Goal: Task Accomplishment & Management: Use online tool/utility

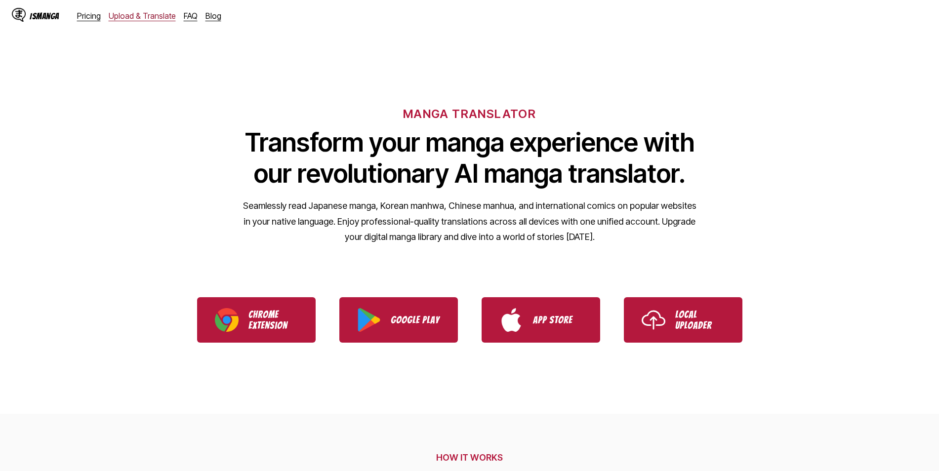
click at [136, 16] on link "Upload & Translate" at bounding box center [142, 16] width 67 height 10
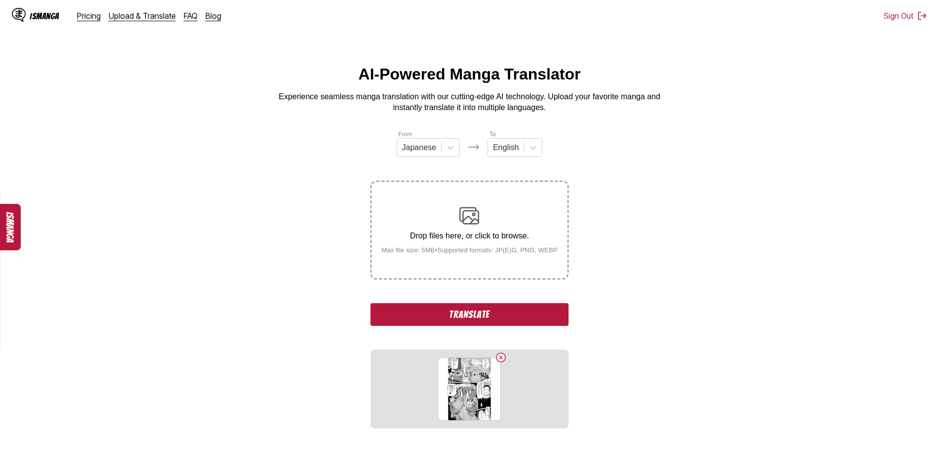
click at [475, 316] on button "Translate" at bounding box center [468, 314] width 197 height 23
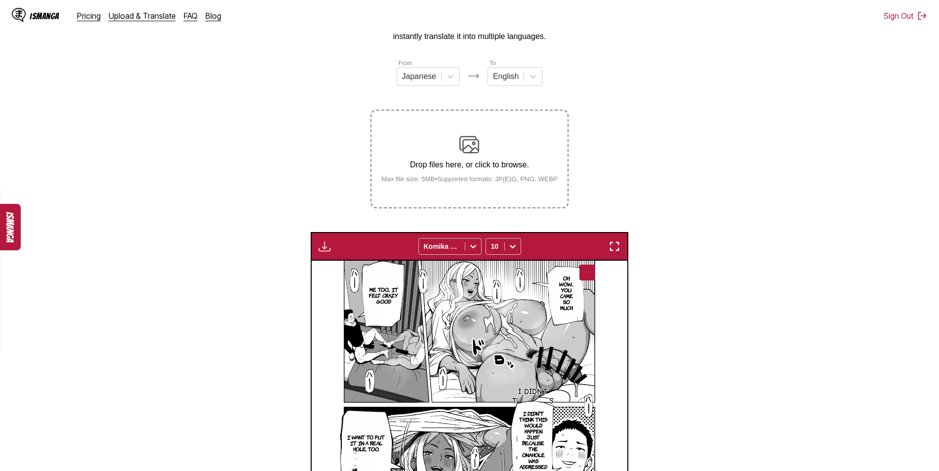
scroll to position [53, 0]
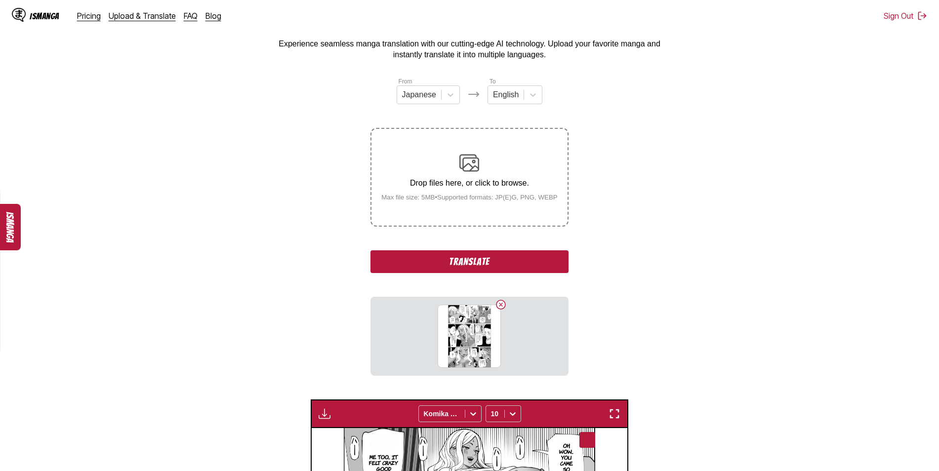
click at [459, 264] on button "Translate" at bounding box center [468, 261] width 197 height 23
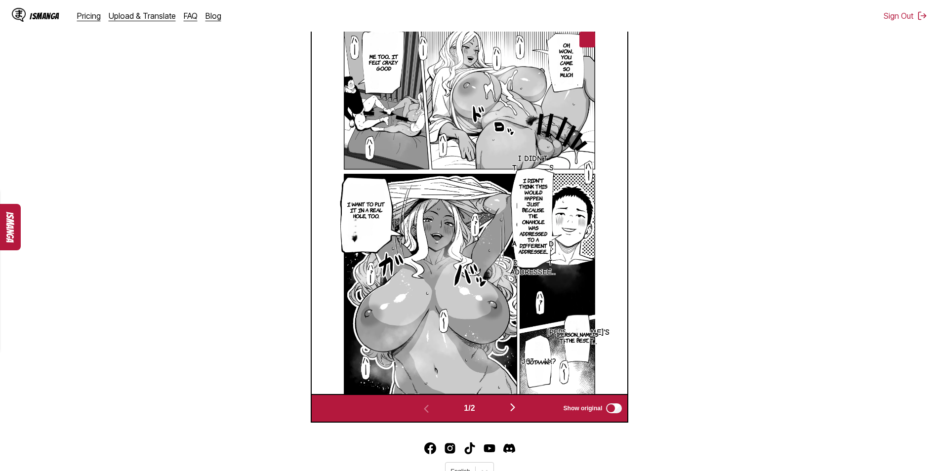
scroll to position [384, 0]
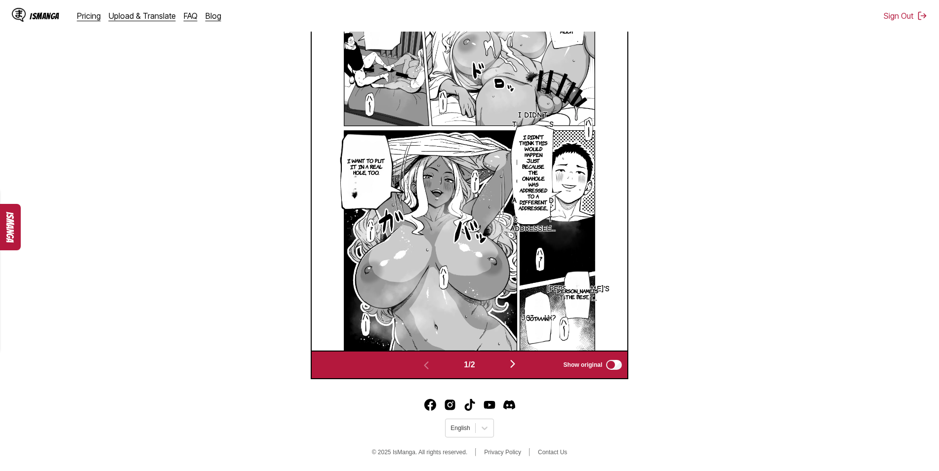
click at [516, 363] on img "button" at bounding box center [513, 364] width 12 height 12
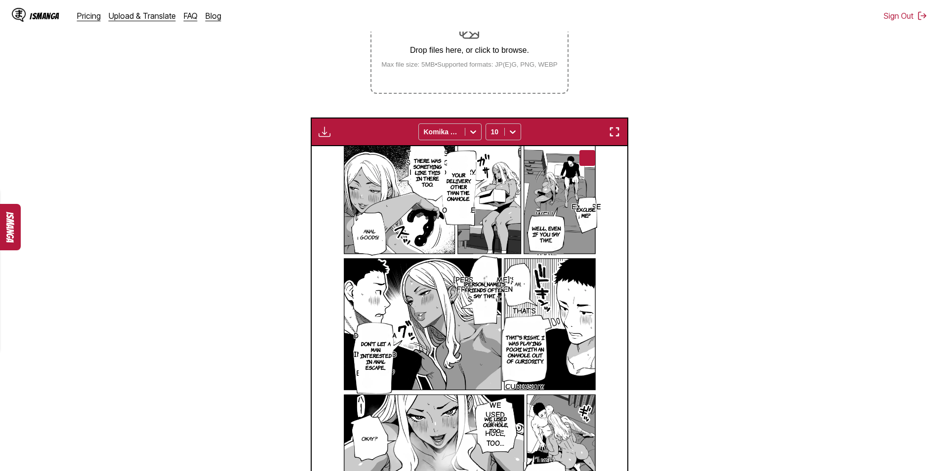
scroll to position [152, 0]
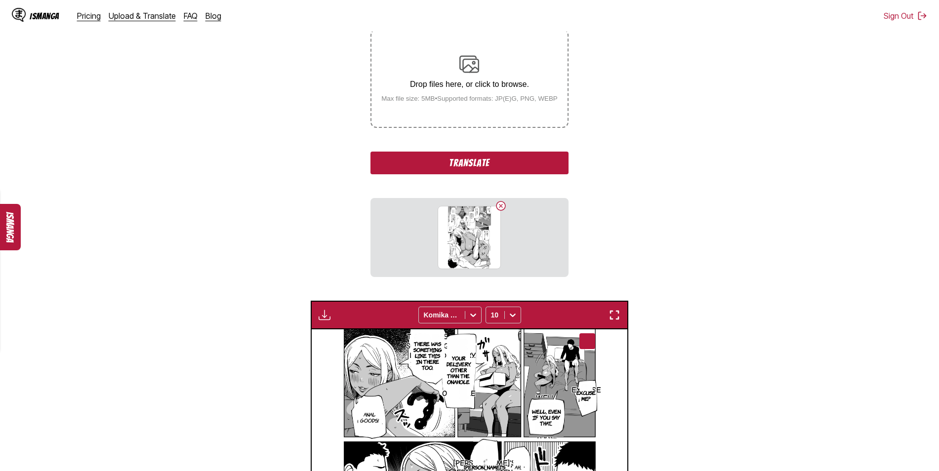
click at [466, 163] on button "Translate" at bounding box center [468, 163] width 197 height 23
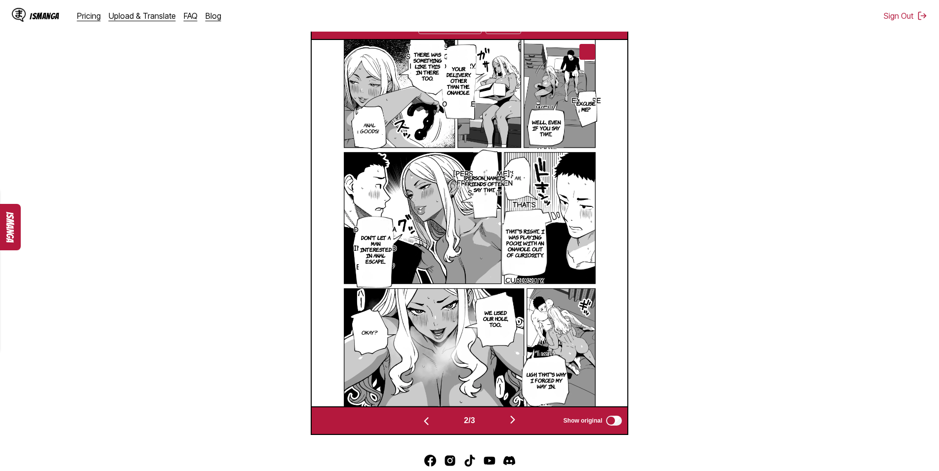
scroll to position [349, 0]
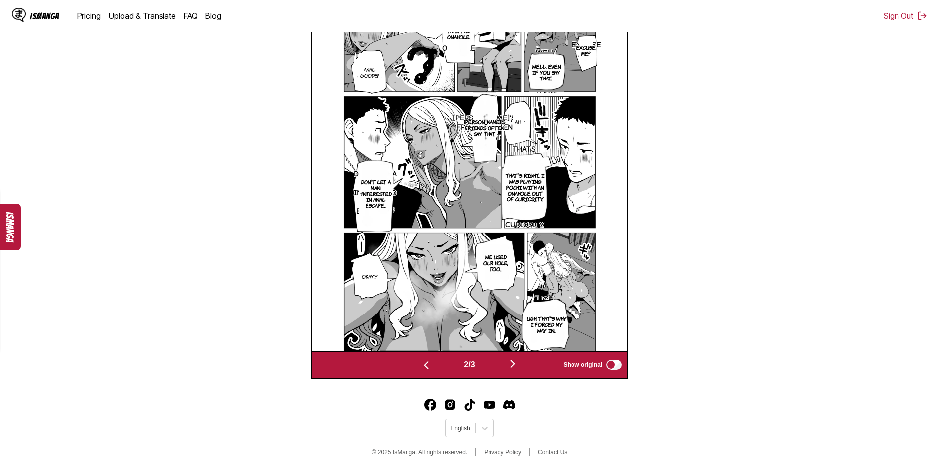
click at [518, 362] on img "button" at bounding box center [513, 364] width 12 height 12
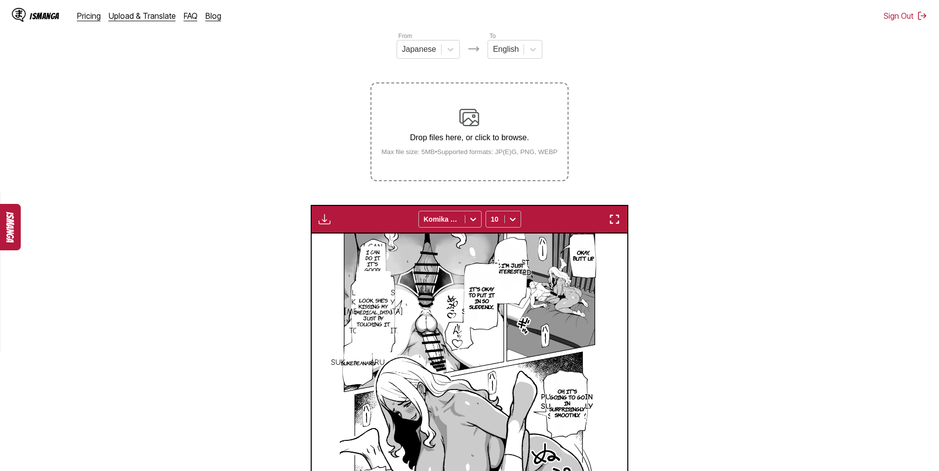
scroll to position [86, 0]
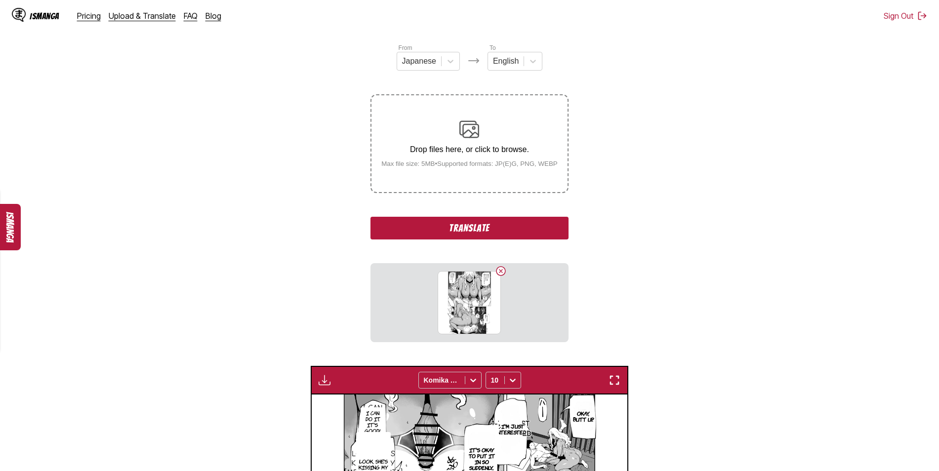
drag, startPoint x: 453, startPoint y: 228, endPoint x: 452, endPoint y: 233, distance: 5.6
click at [454, 229] on button "Translate" at bounding box center [468, 228] width 197 height 23
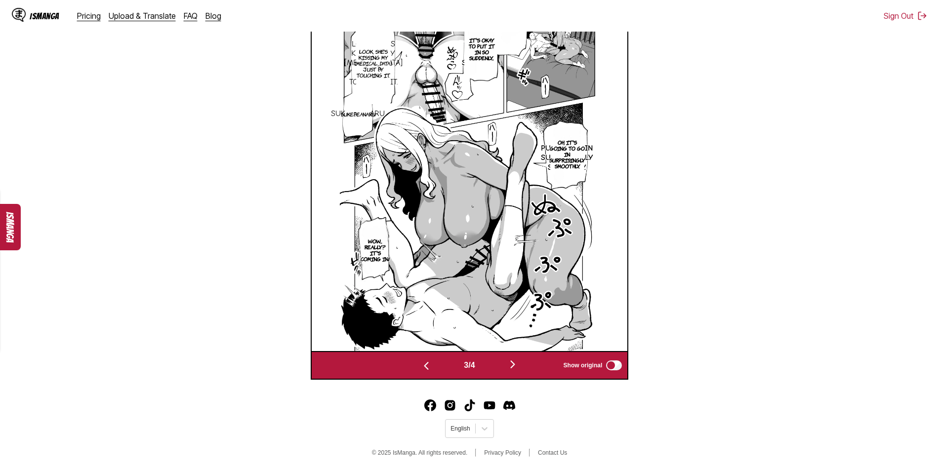
scroll to position [384, 0]
click at [517, 362] on img "button" at bounding box center [513, 364] width 12 height 12
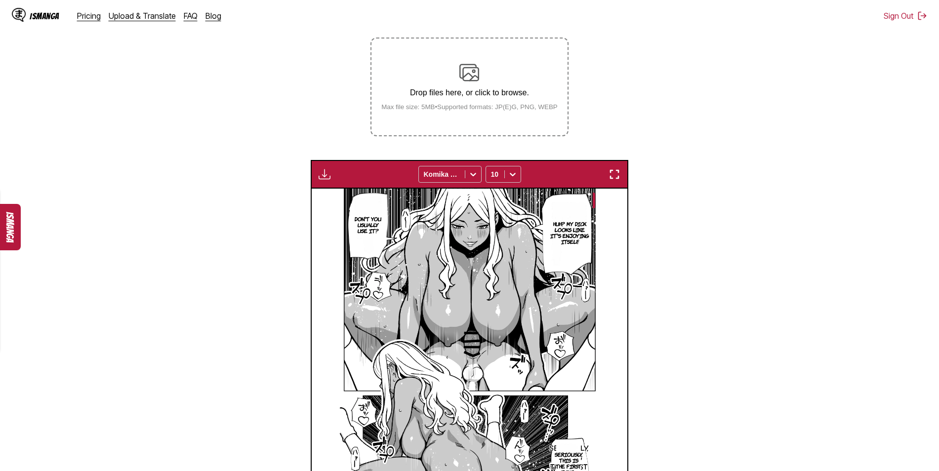
scroll to position [136, 0]
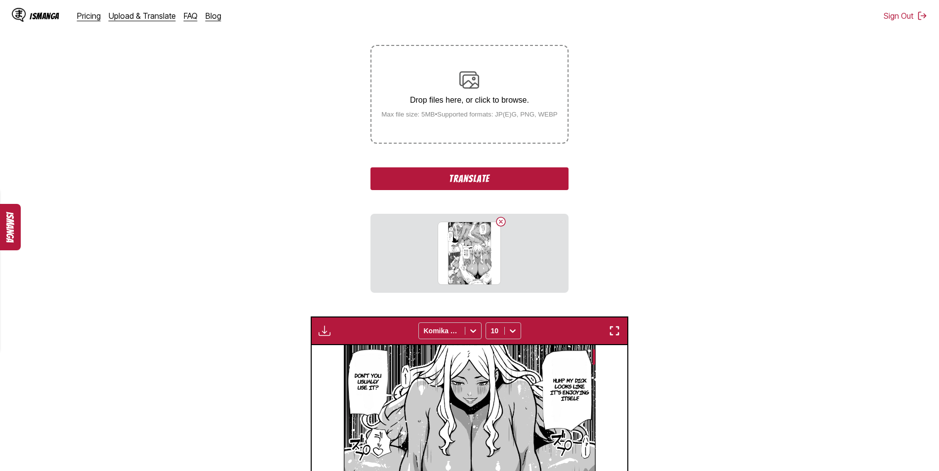
click at [470, 176] on button "Translate" at bounding box center [468, 178] width 197 height 23
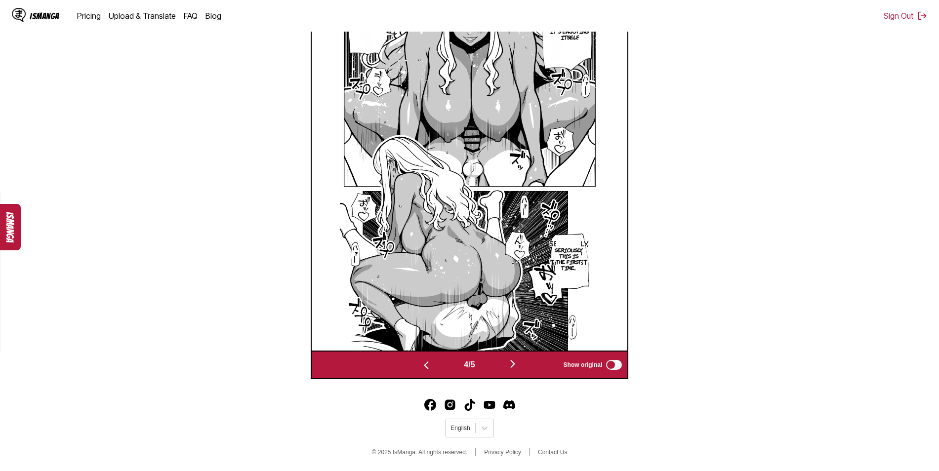
scroll to position [384, 0]
click at [516, 364] on img "button" at bounding box center [513, 364] width 12 height 12
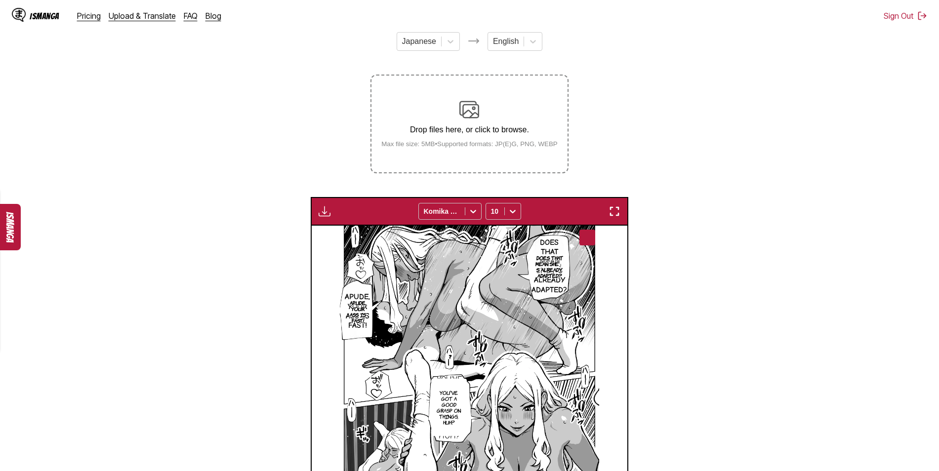
scroll to position [102, 0]
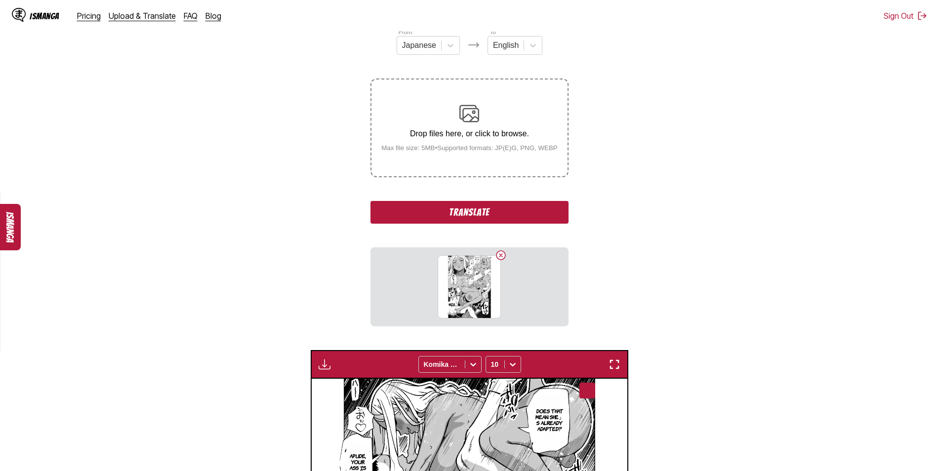
click at [474, 218] on button "Translate" at bounding box center [468, 212] width 197 height 23
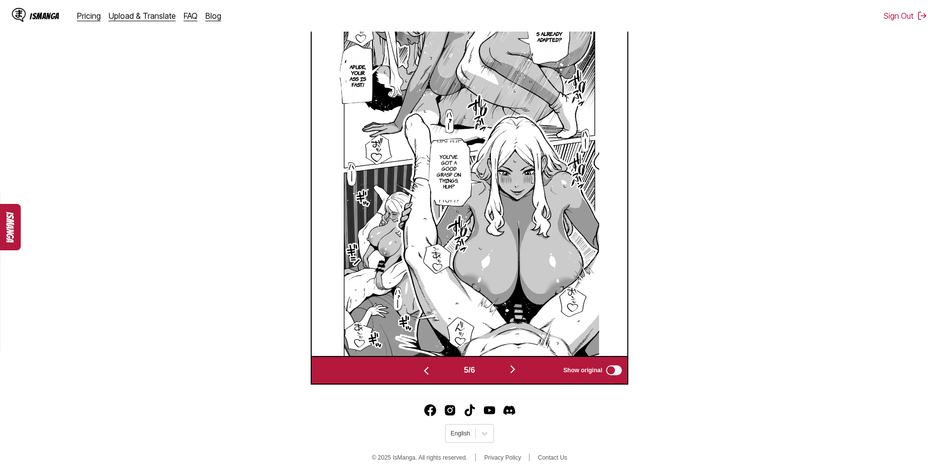
scroll to position [384, 0]
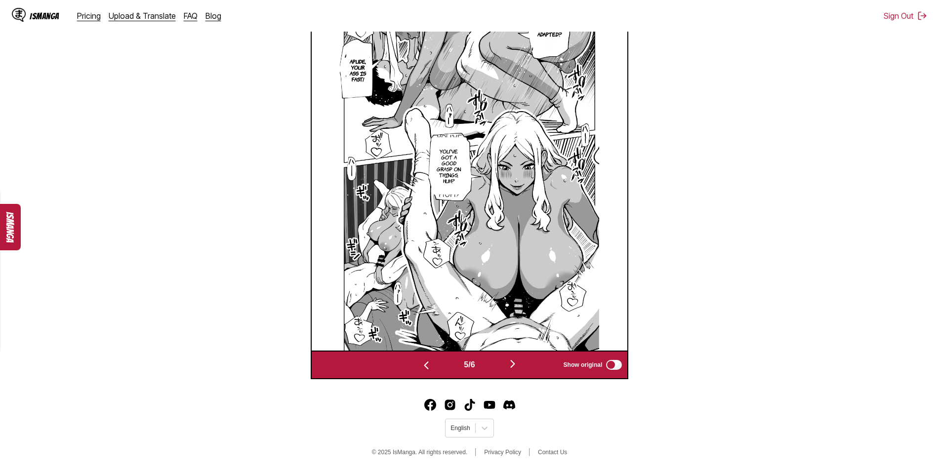
click at [513, 363] on img "button" at bounding box center [513, 364] width 12 height 12
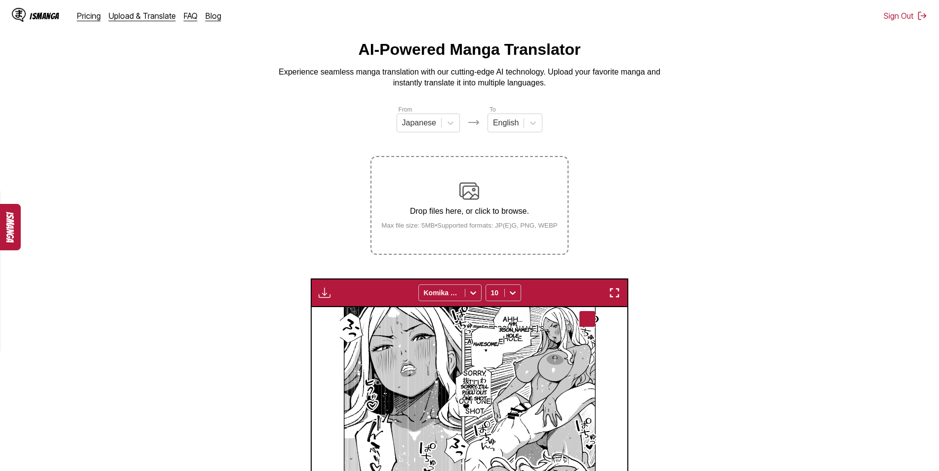
scroll to position [0, 0]
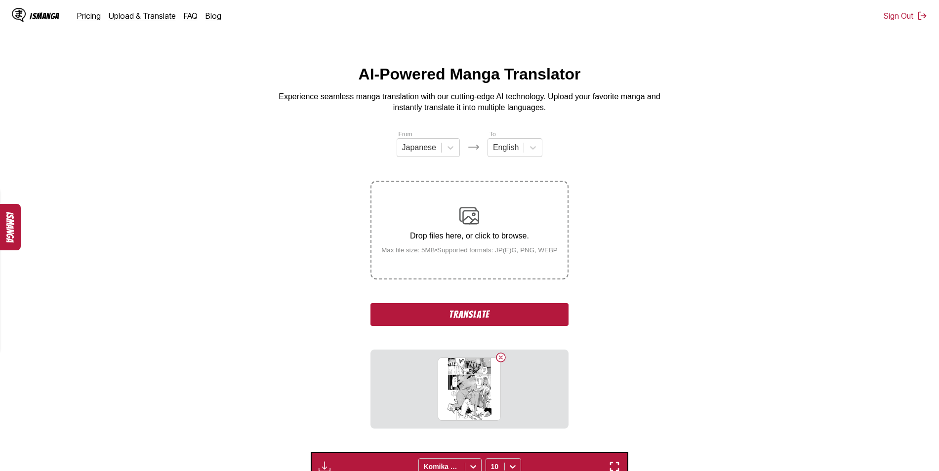
click at [474, 316] on button "Translate" at bounding box center [468, 314] width 197 height 23
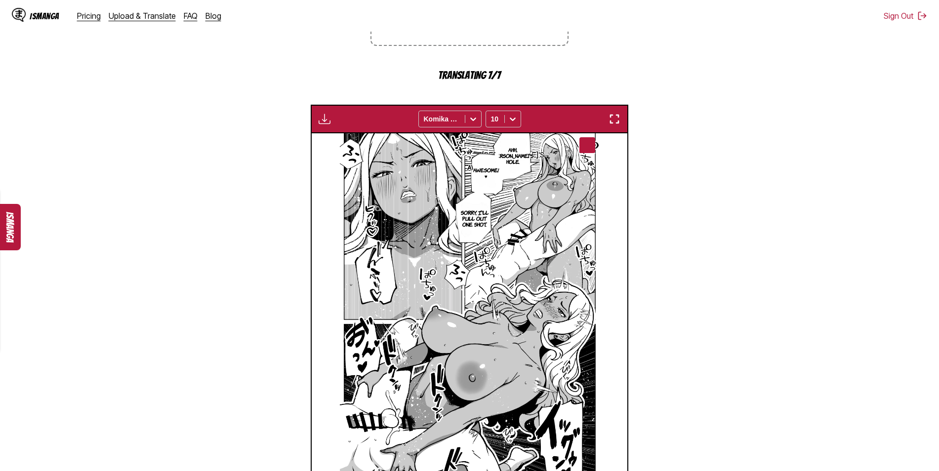
scroll to position [384, 0]
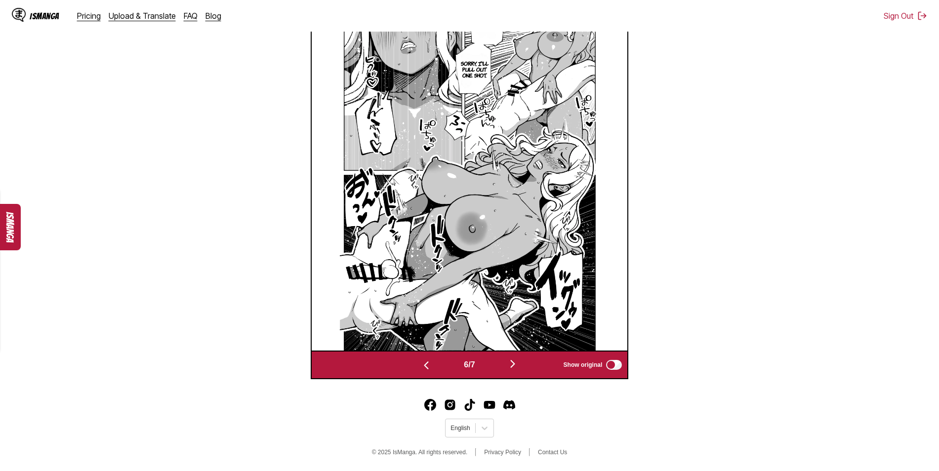
click at [517, 363] on img "button" at bounding box center [513, 364] width 12 height 12
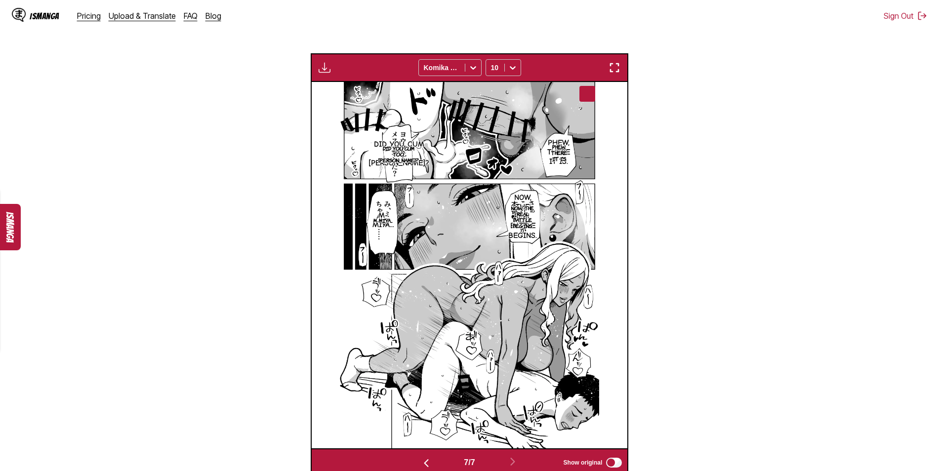
scroll to position [185, 0]
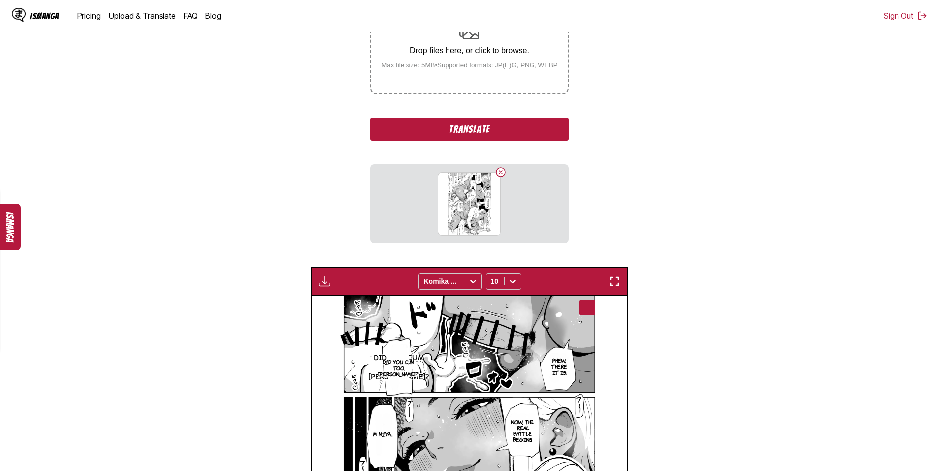
click at [463, 124] on button "Translate" at bounding box center [468, 129] width 197 height 23
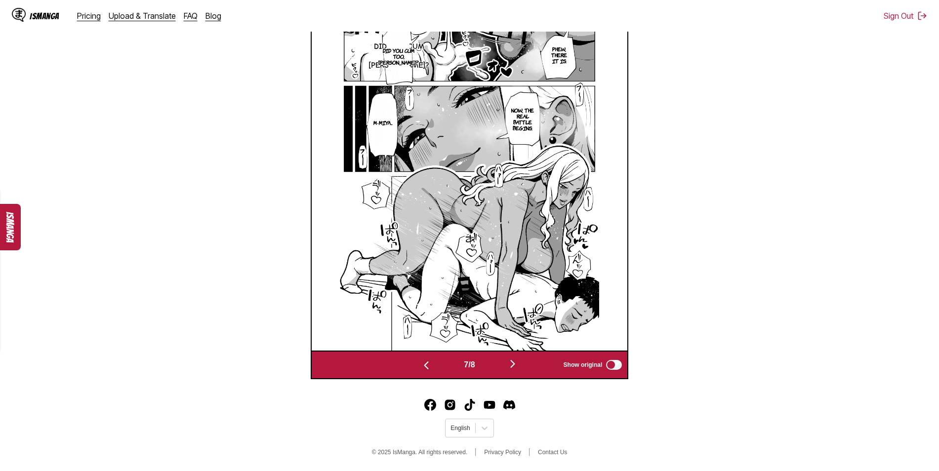
scroll to position [384, 0]
click at [514, 363] on img "button" at bounding box center [513, 364] width 12 height 12
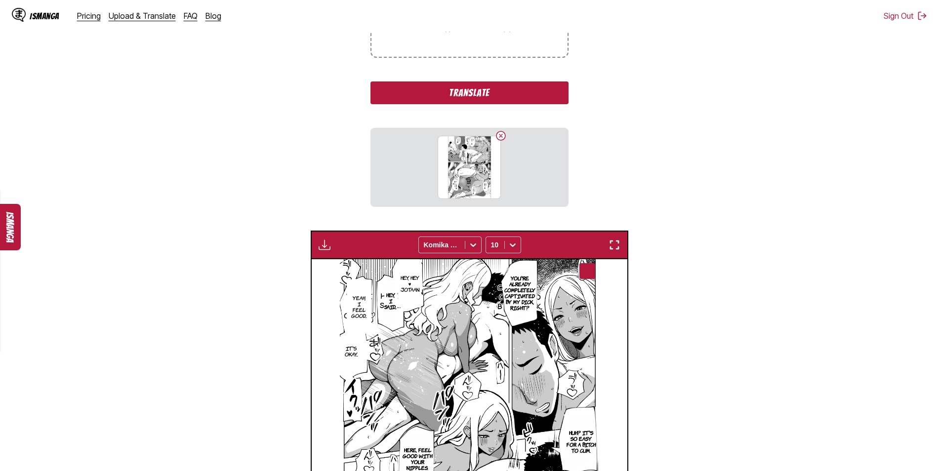
scroll to position [202, 0]
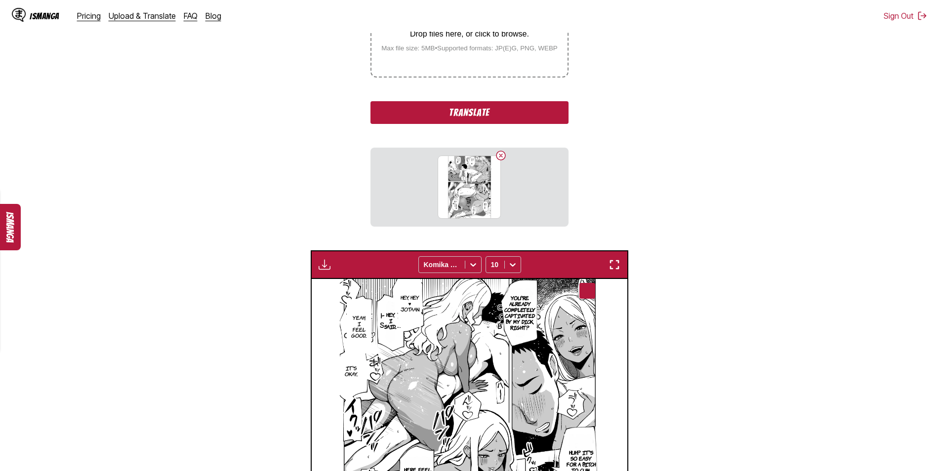
click at [455, 112] on button "Translate" at bounding box center [468, 112] width 197 height 23
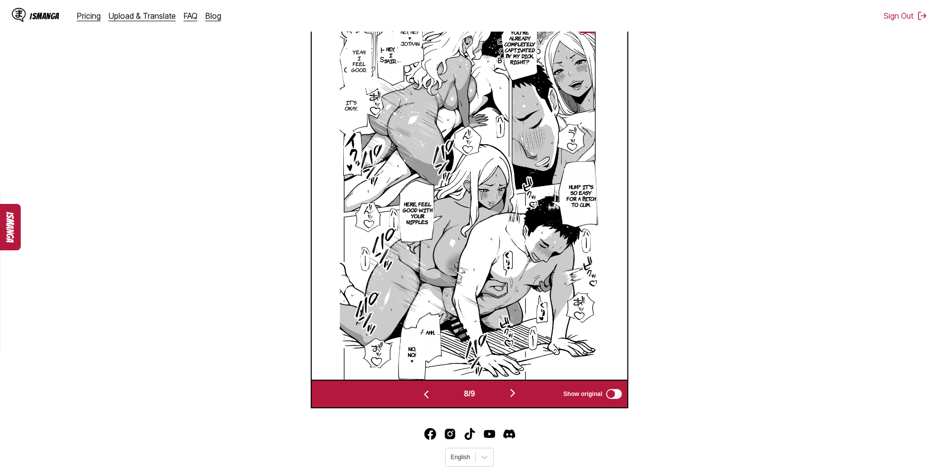
scroll to position [384, 0]
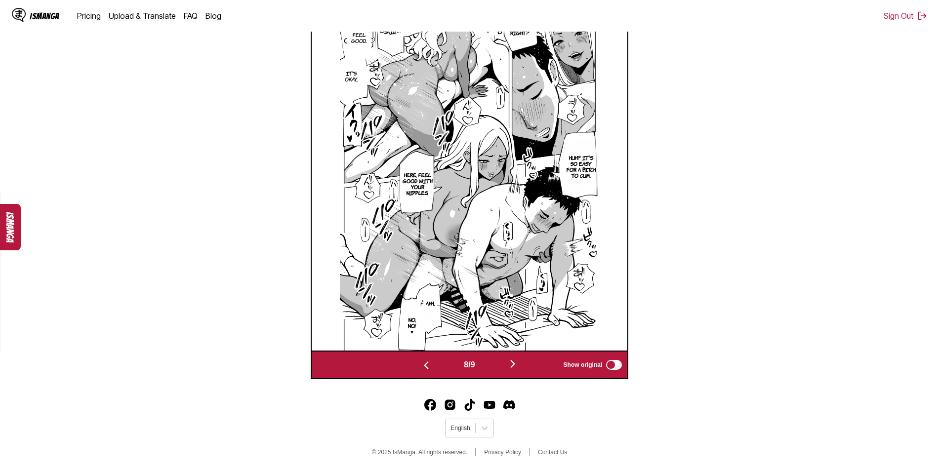
click at [518, 361] on img "button" at bounding box center [513, 364] width 12 height 12
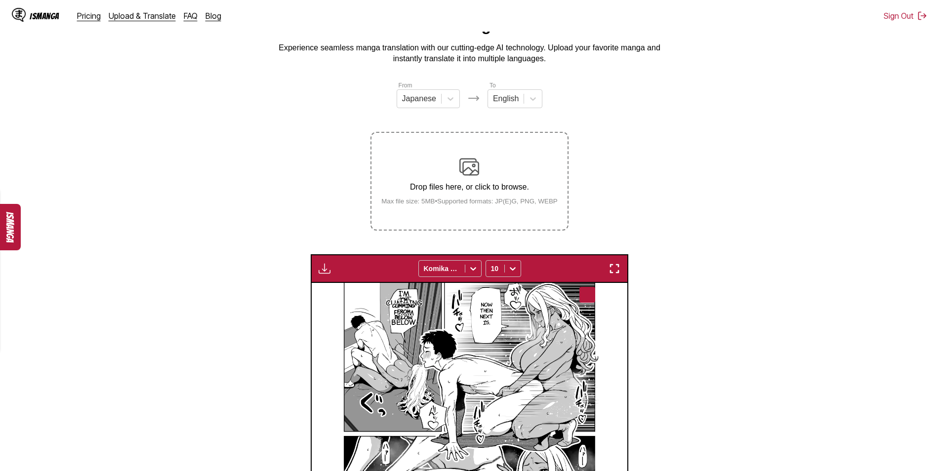
scroll to position [3, 0]
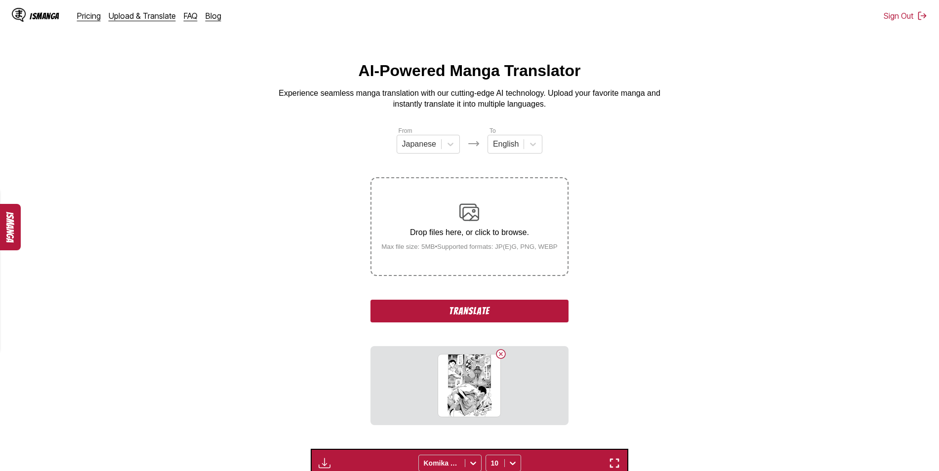
click at [465, 312] on button "Translate" at bounding box center [468, 311] width 197 height 23
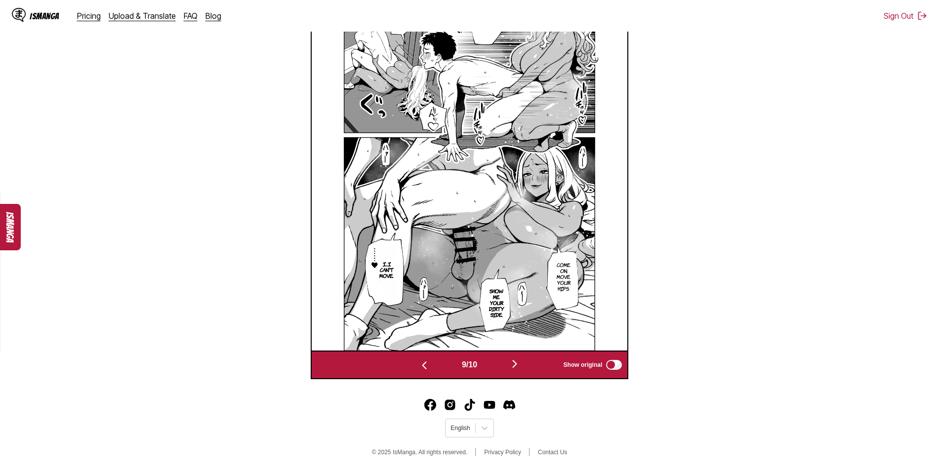
scroll to position [384, 0]
click at [517, 360] on img "button" at bounding box center [515, 364] width 12 height 12
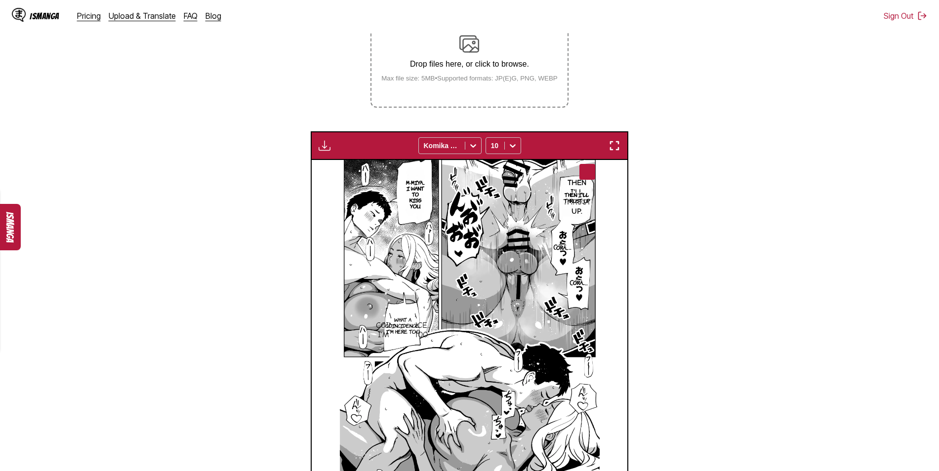
scroll to position [152, 0]
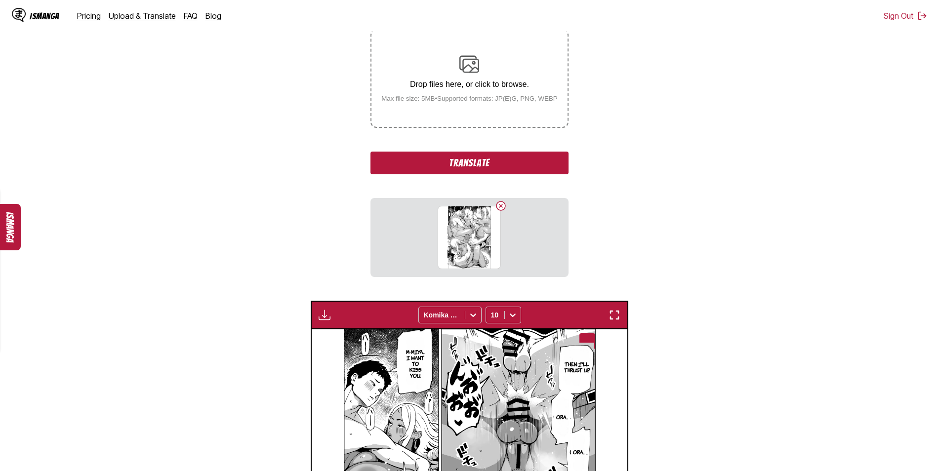
click at [477, 160] on button "Translate" at bounding box center [468, 163] width 197 height 23
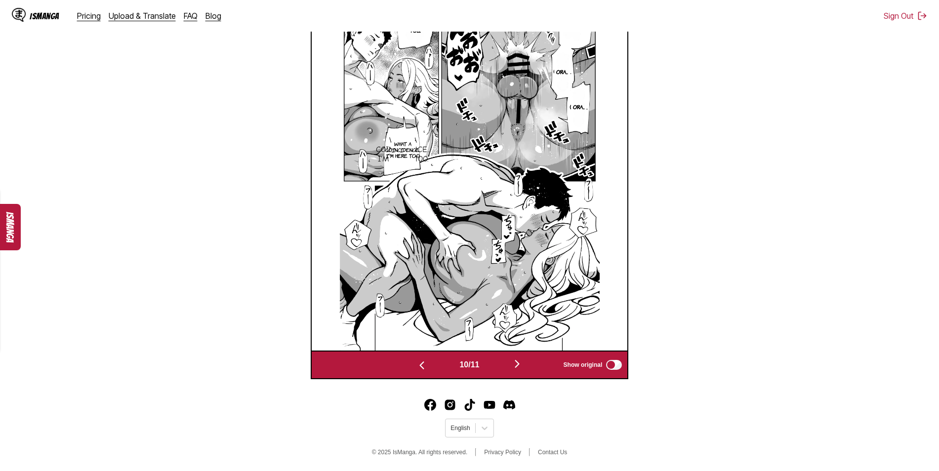
scroll to position [349, 0]
click at [522, 361] on img "button" at bounding box center [517, 364] width 12 height 12
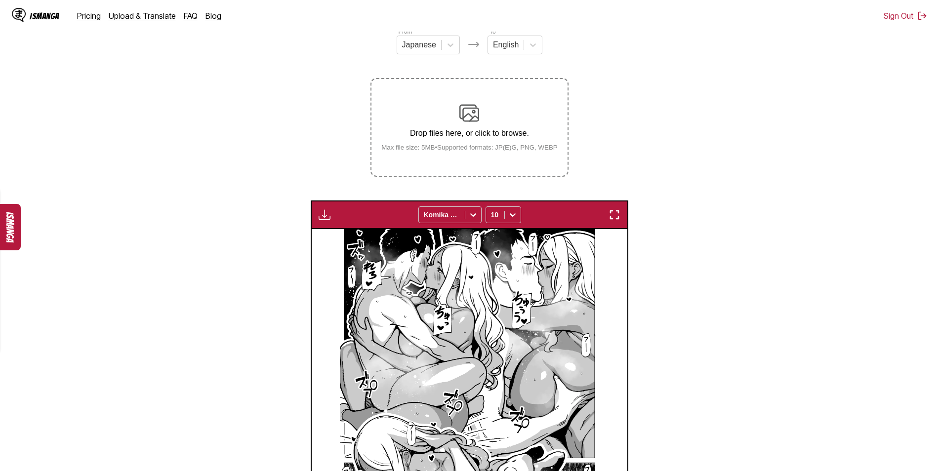
scroll to position [102, 0]
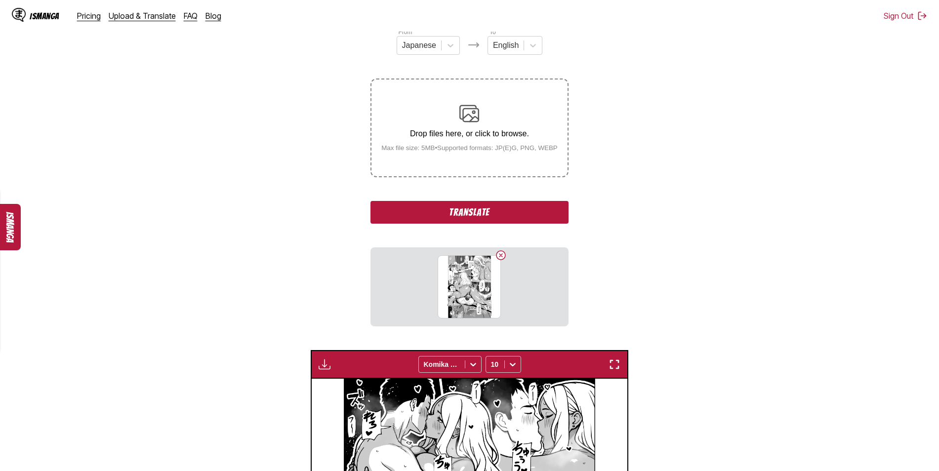
click at [482, 214] on button "Translate" at bounding box center [468, 212] width 197 height 23
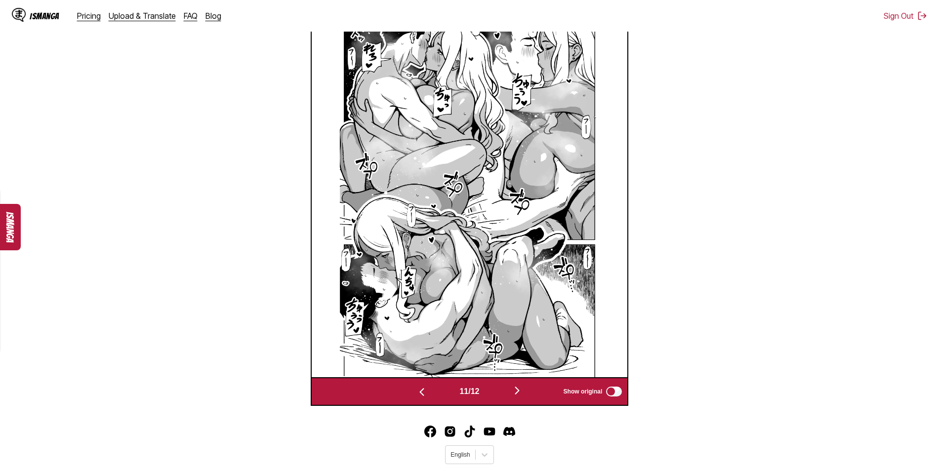
scroll to position [384, 0]
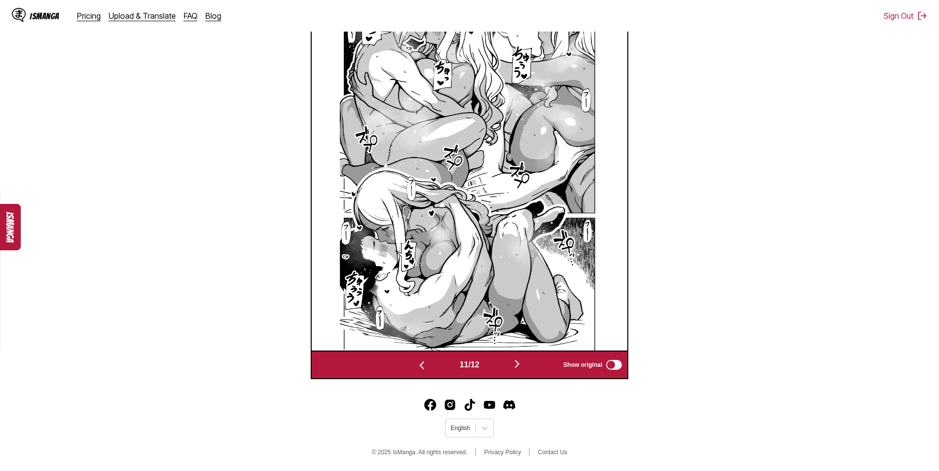
click at [521, 361] on img "button" at bounding box center [517, 364] width 12 height 12
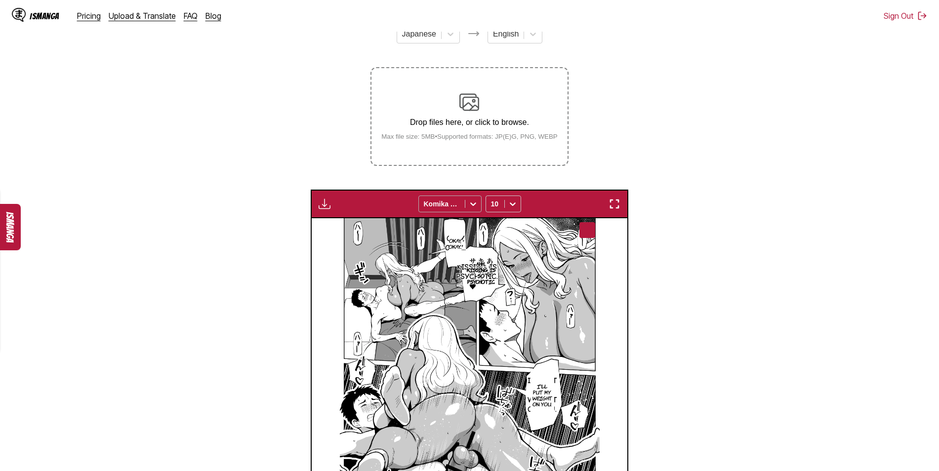
scroll to position [102, 0]
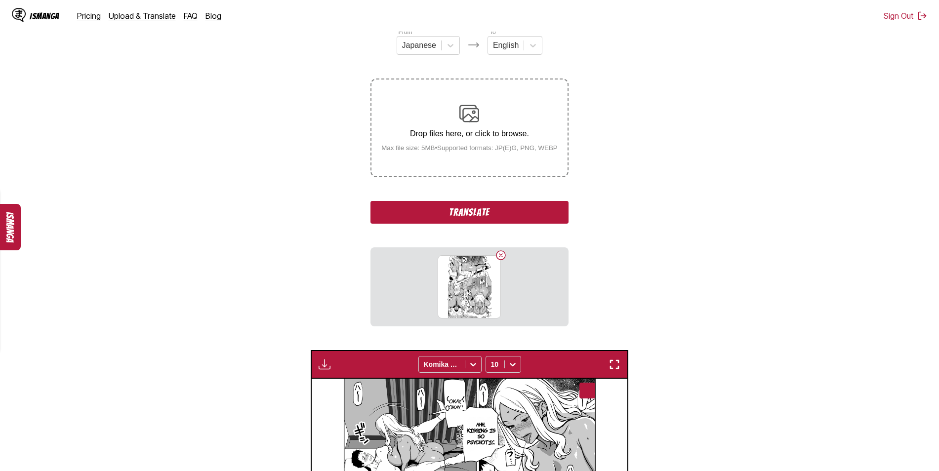
click at [468, 219] on button "Translate" at bounding box center [468, 212] width 197 height 23
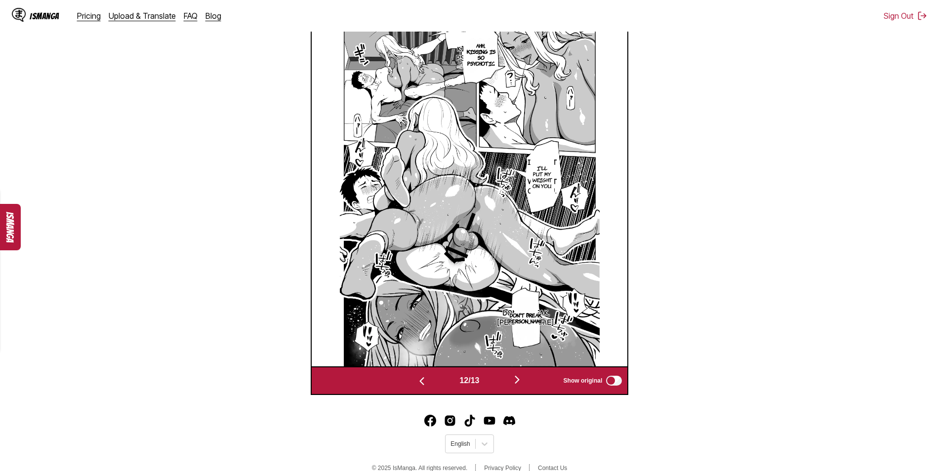
scroll to position [384, 0]
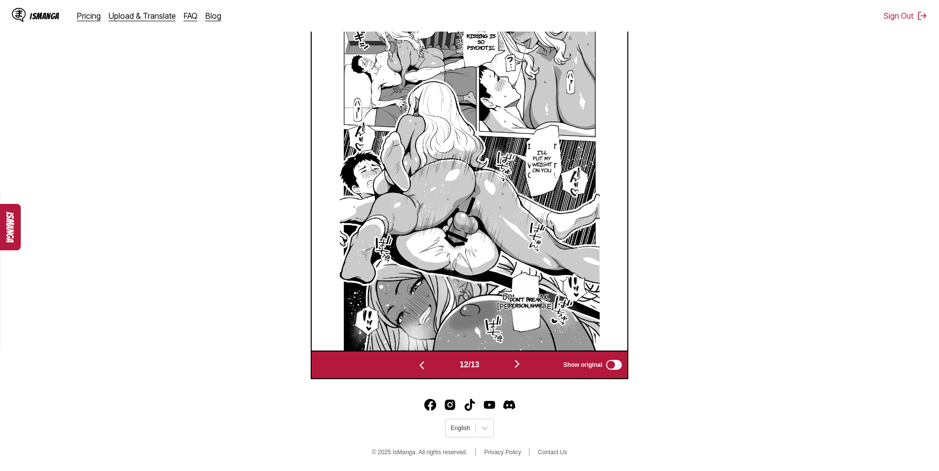
click at [518, 364] on img "button" at bounding box center [517, 364] width 12 height 12
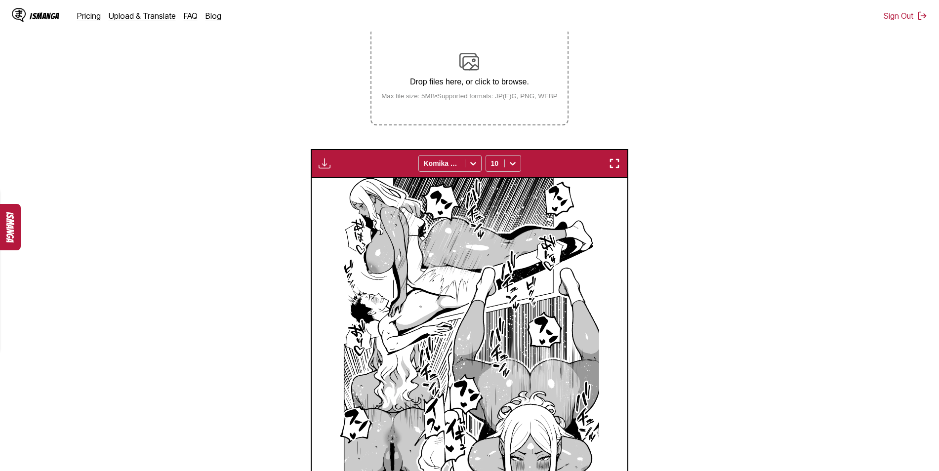
scroll to position [136, 0]
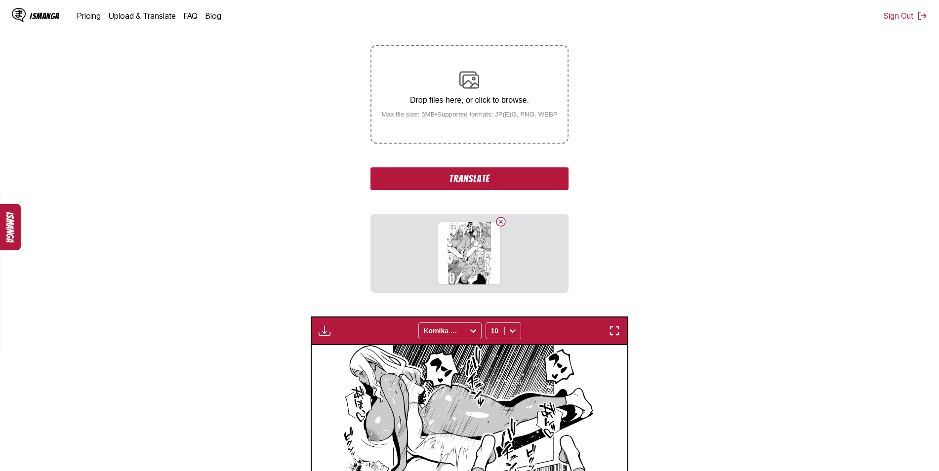
click at [475, 177] on button "Translate" at bounding box center [468, 178] width 197 height 23
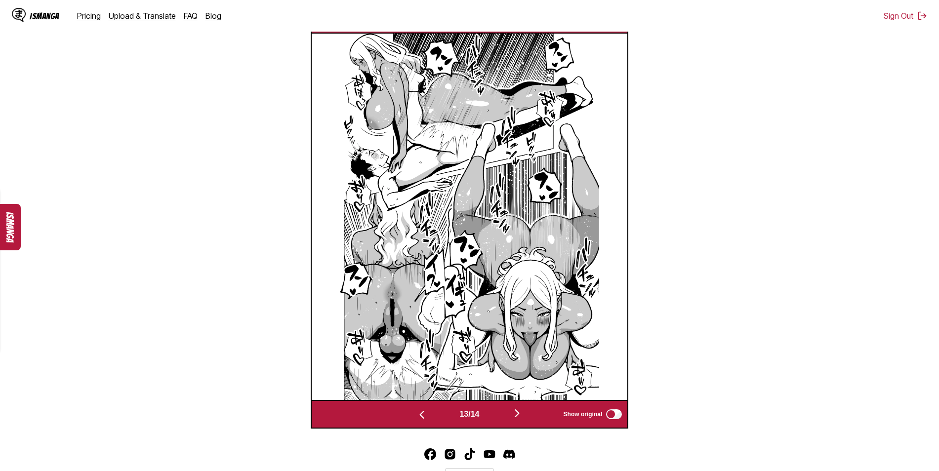
scroll to position [384, 0]
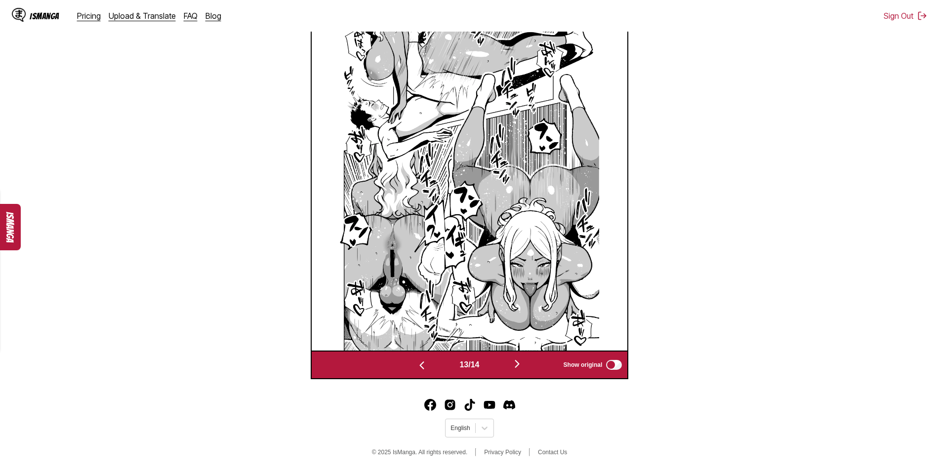
click at [518, 366] on img "button" at bounding box center [517, 364] width 12 height 12
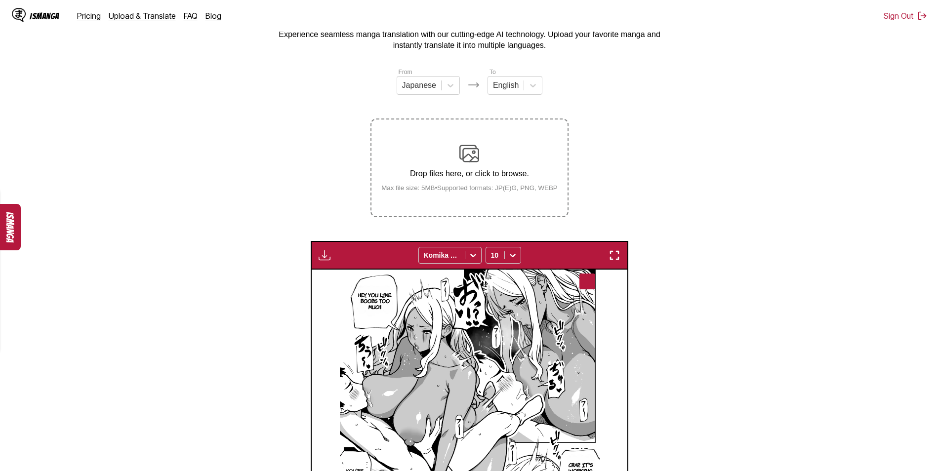
scroll to position [37, 0]
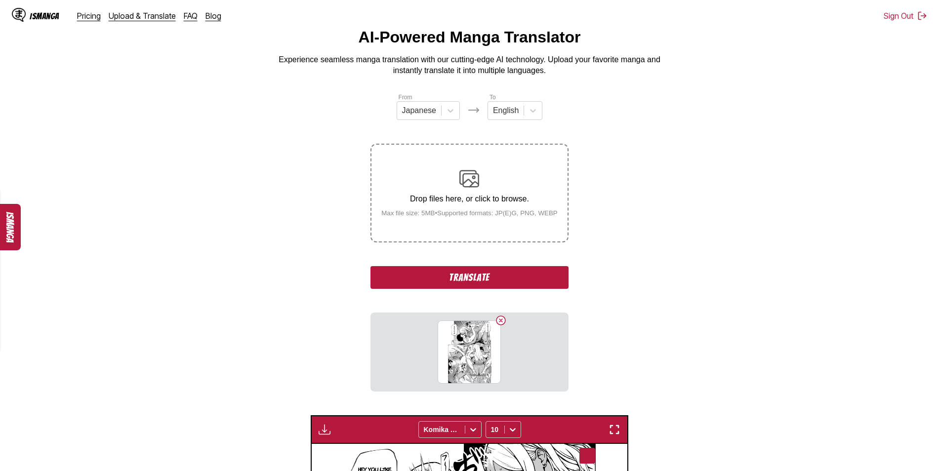
click at [472, 279] on button "Translate" at bounding box center [468, 277] width 197 height 23
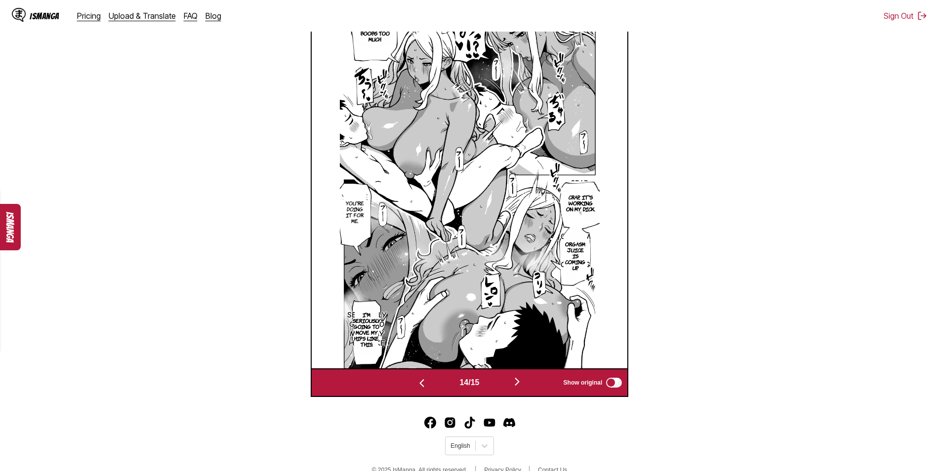
scroll to position [384, 0]
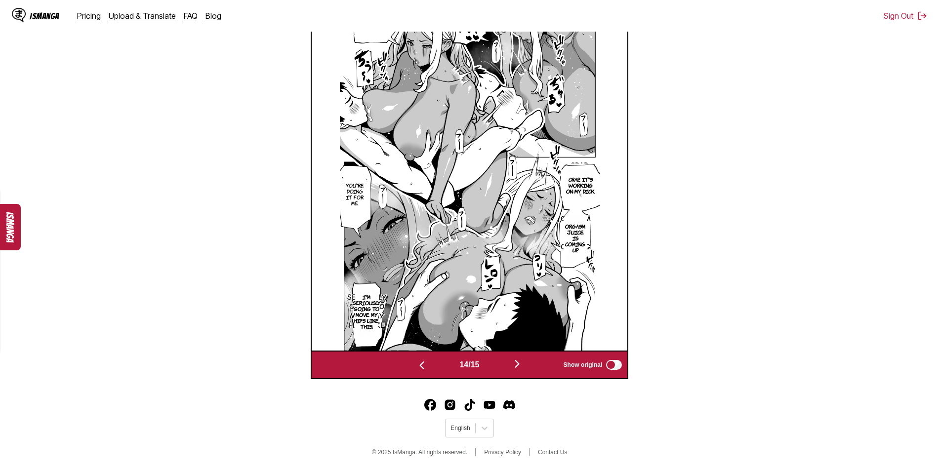
click at [521, 361] on img "button" at bounding box center [517, 364] width 12 height 12
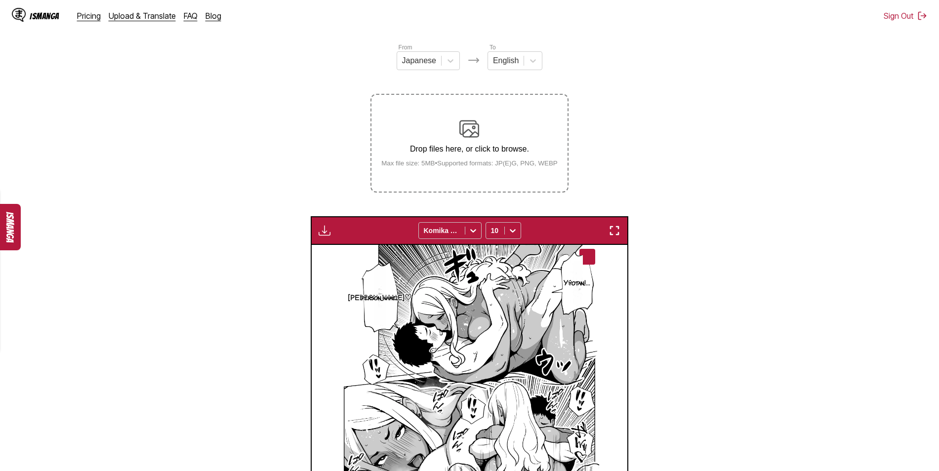
scroll to position [86, 0]
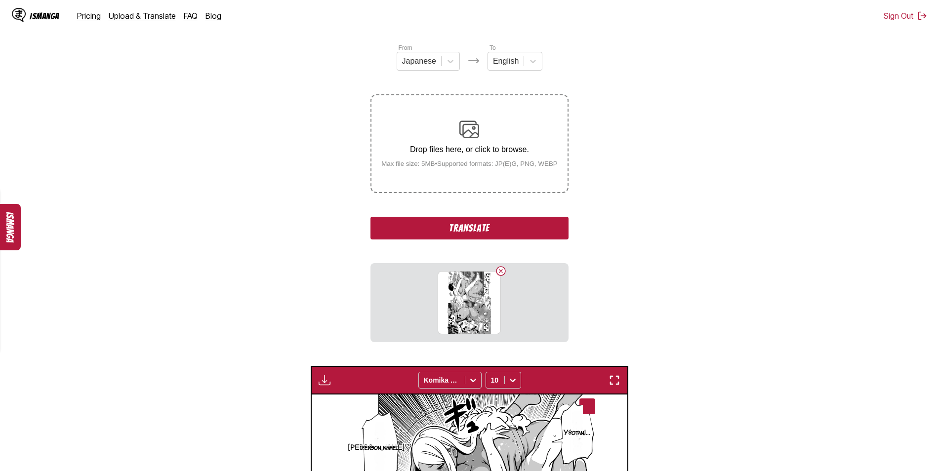
click at [474, 232] on button "Translate" at bounding box center [468, 228] width 197 height 23
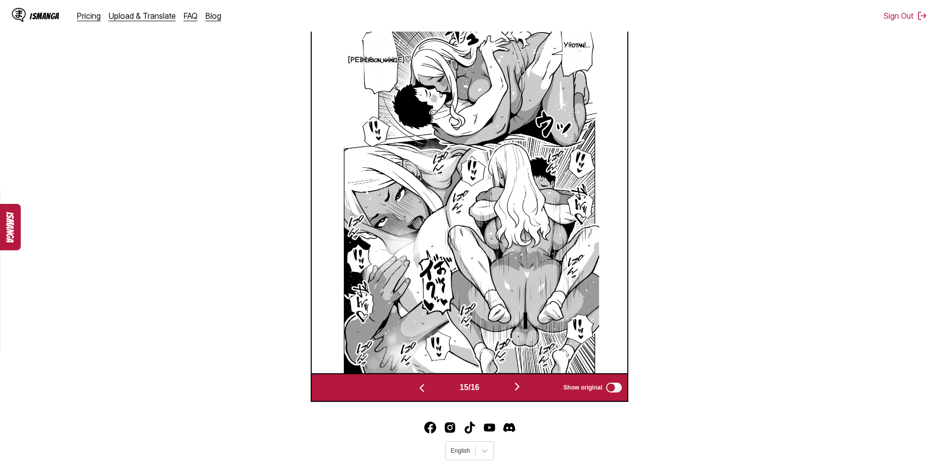
scroll to position [384, 0]
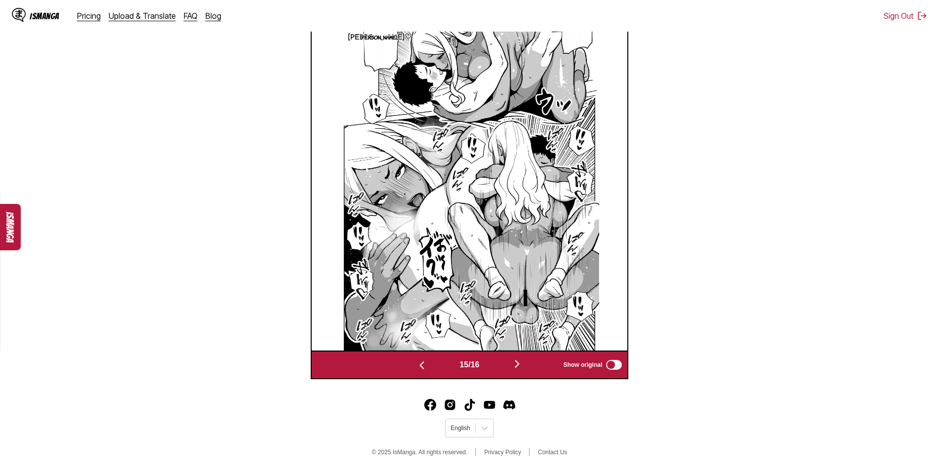
click at [517, 363] on img "button" at bounding box center [517, 364] width 12 height 12
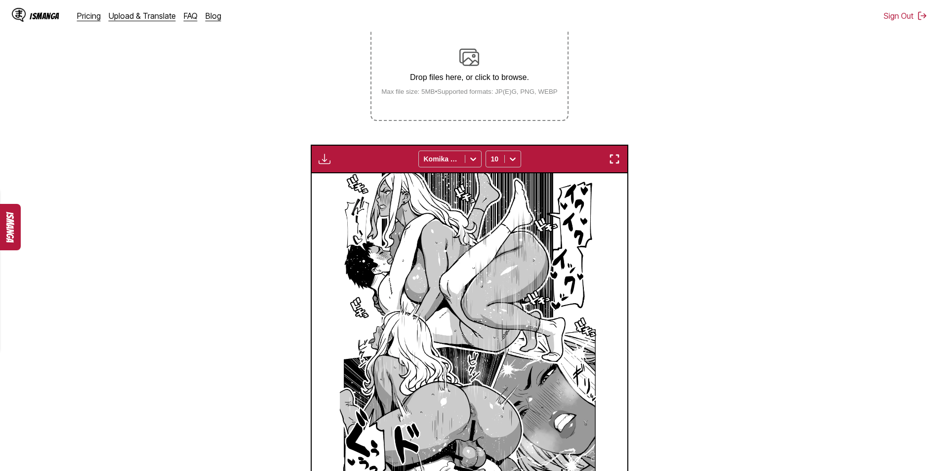
scroll to position [152, 0]
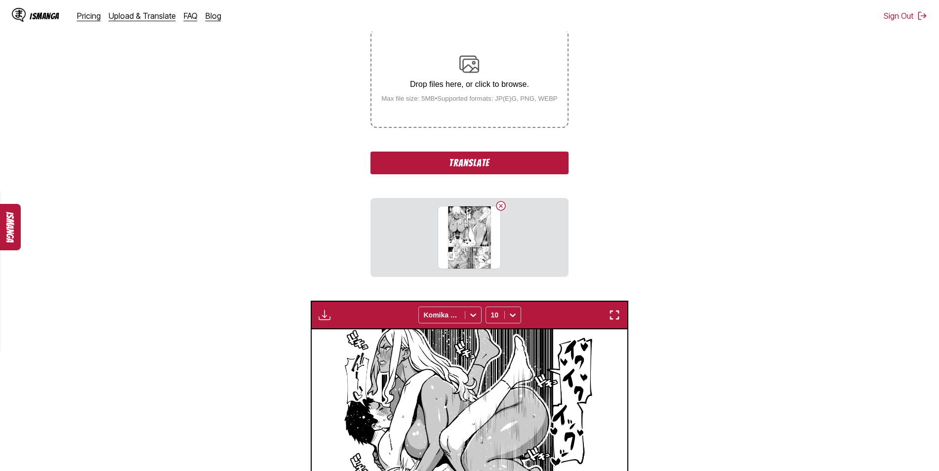
click at [459, 164] on button "Translate" at bounding box center [468, 163] width 197 height 23
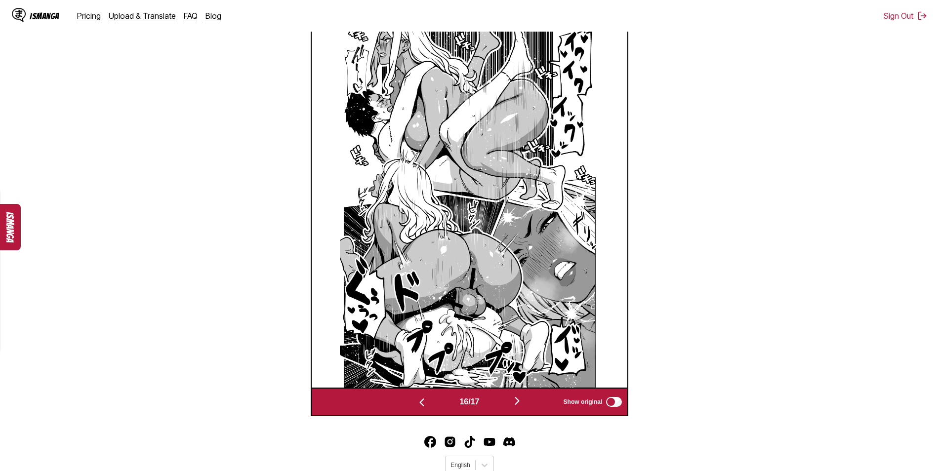
scroll to position [384, 0]
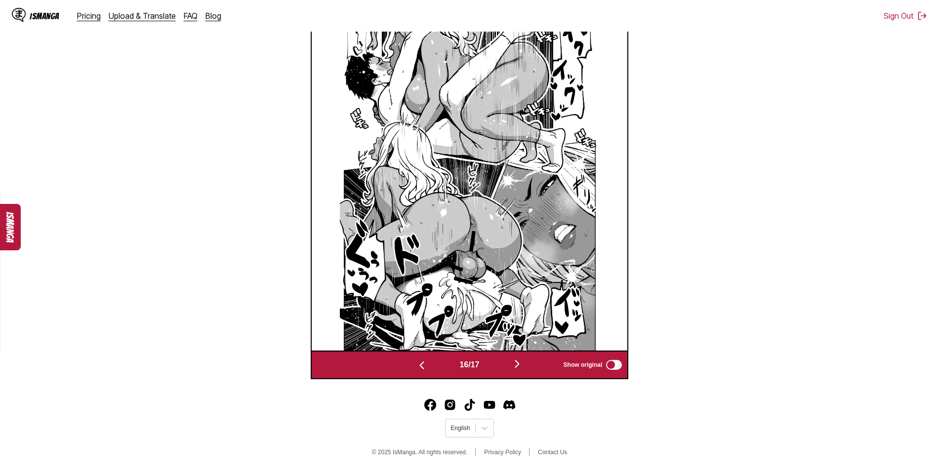
click at [520, 363] on img "button" at bounding box center [517, 364] width 12 height 12
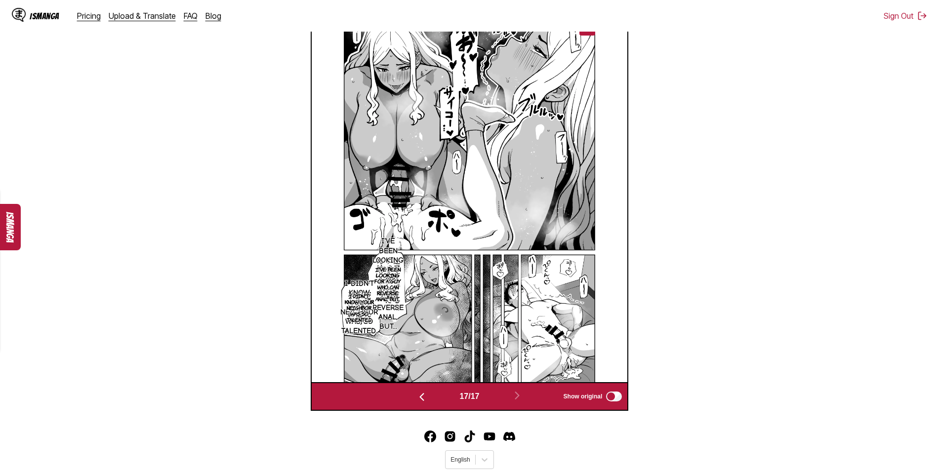
scroll to position [333, 0]
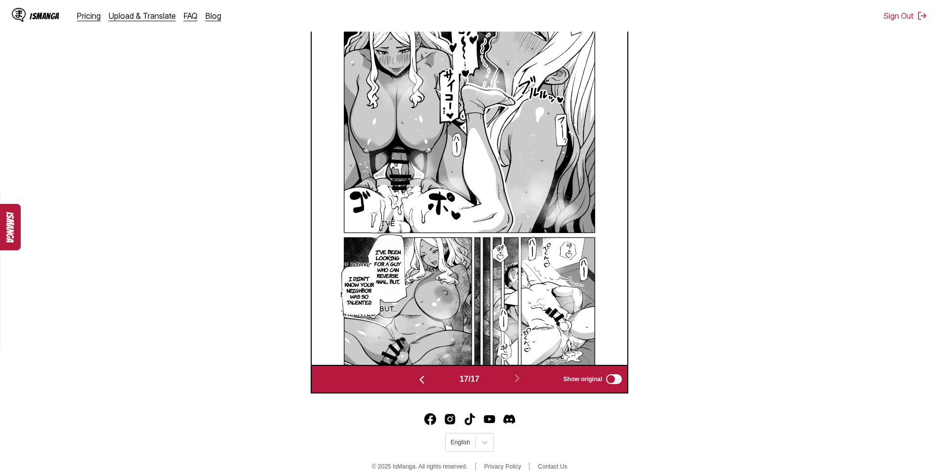
drag, startPoint x: 495, startPoint y: 189, endPoint x: 660, endPoint y: 233, distance: 170.7
click at [660, 233] on section "From Japanese To English Drop files here, or click to browse. Max file size: 5M…" at bounding box center [469, 94] width 923 height 597
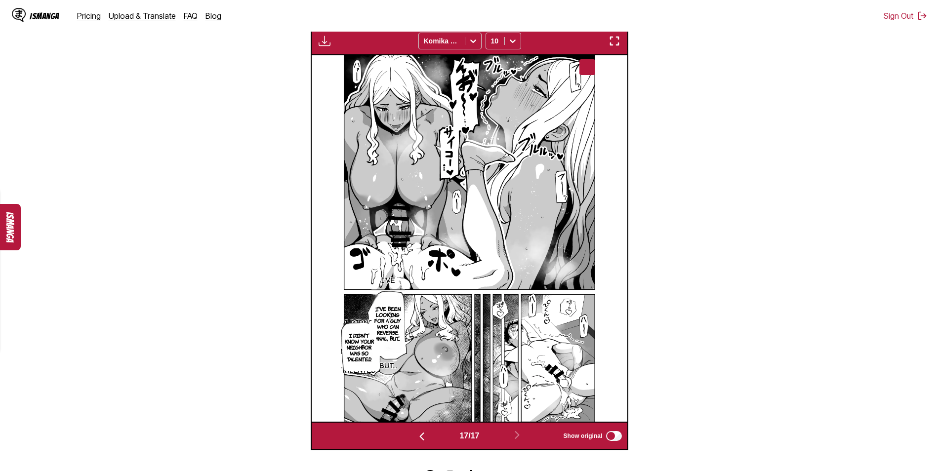
scroll to position [185, 0]
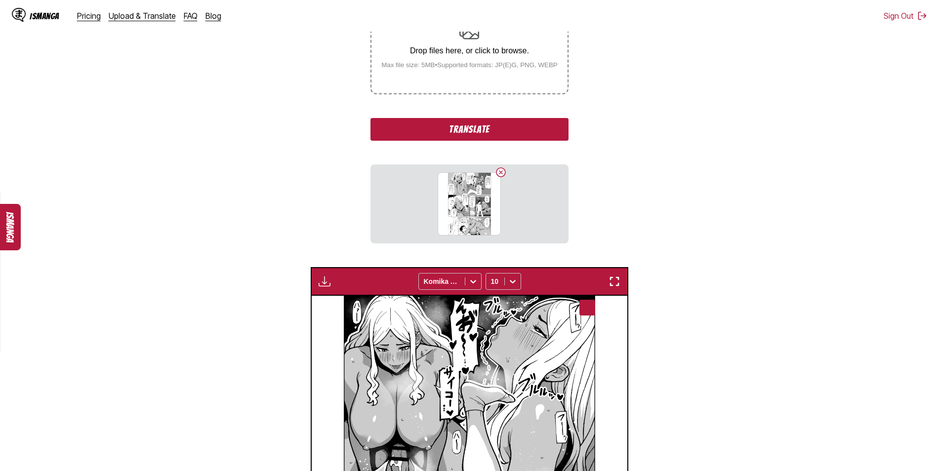
click at [456, 128] on button "Translate" at bounding box center [468, 129] width 197 height 23
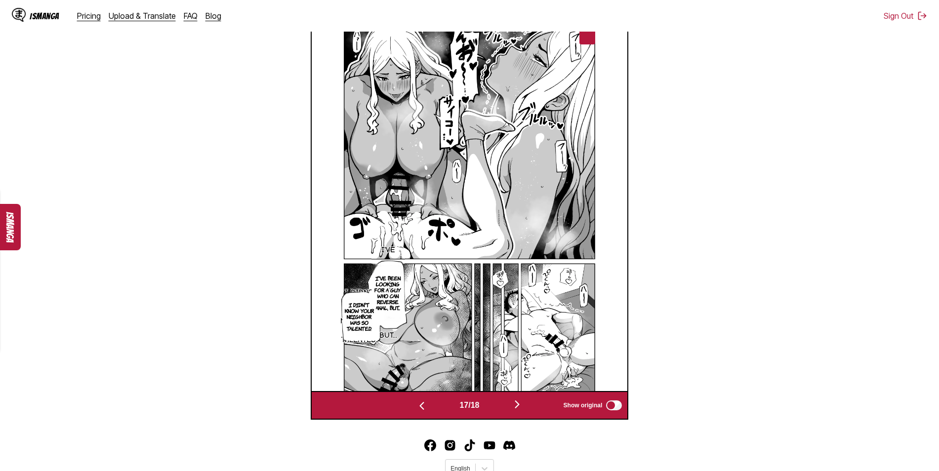
scroll to position [383, 0]
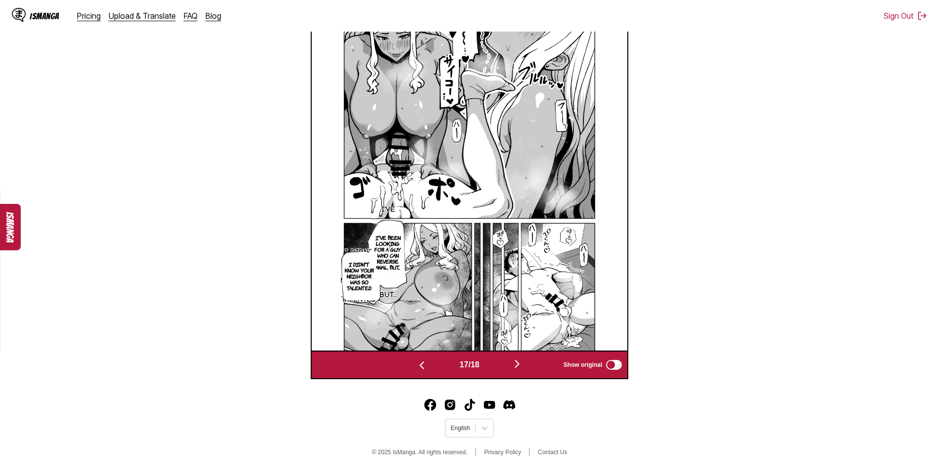
click at [516, 365] on img "button" at bounding box center [517, 364] width 12 height 12
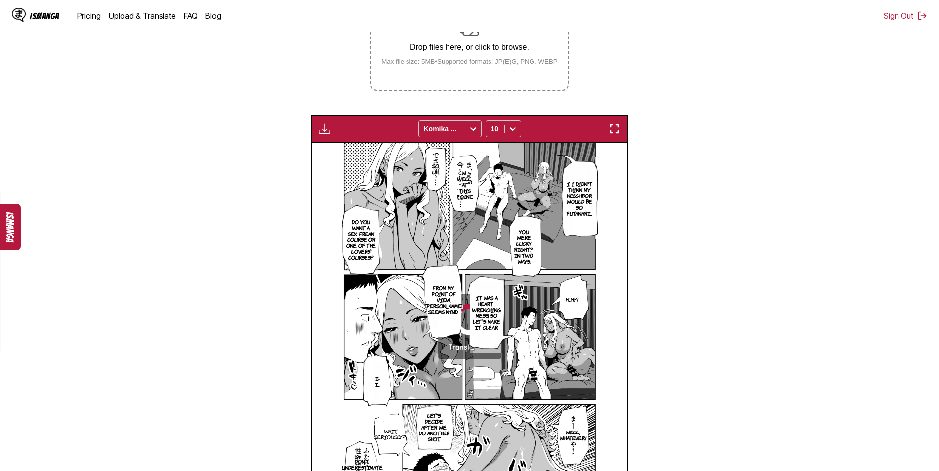
scroll to position [185, 0]
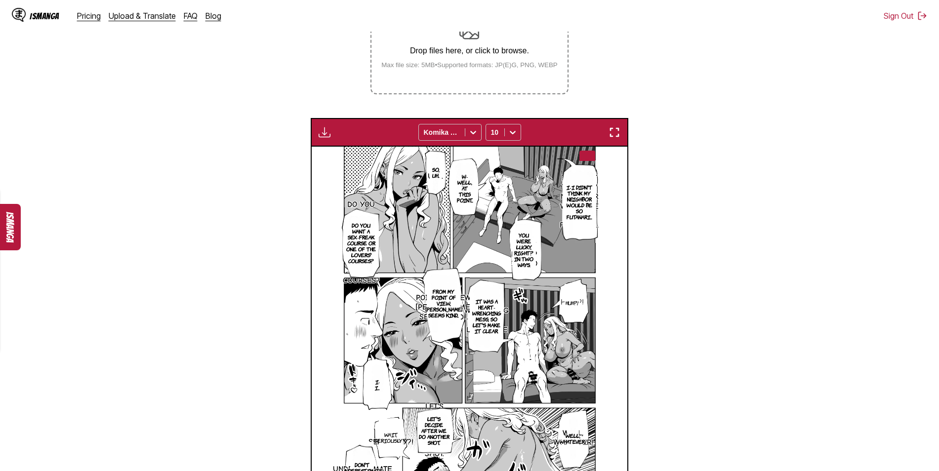
click at [322, 134] on img "button" at bounding box center [324, 132] width 12 height 12
click at [338, 168] on button "Download All" at bounding box center [350, 166] width 63 height 24
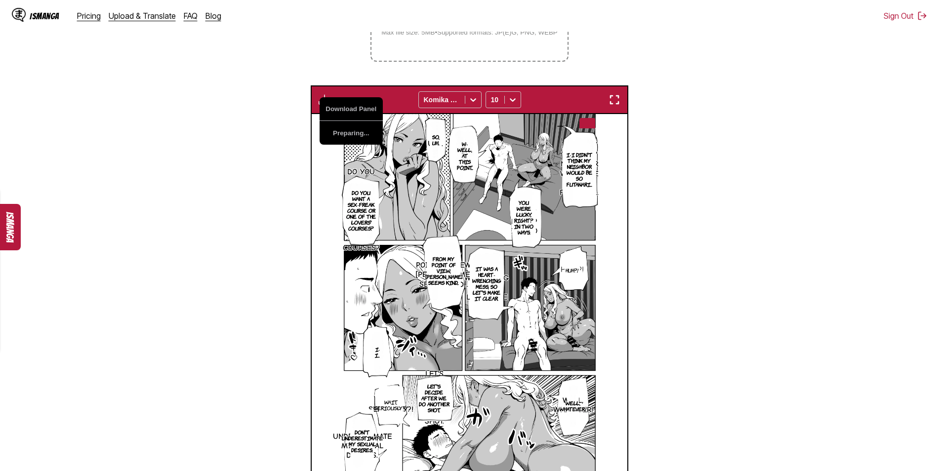
scroll to position [333, 0]
